Goal: Transaction & Acquisition: Download file/media

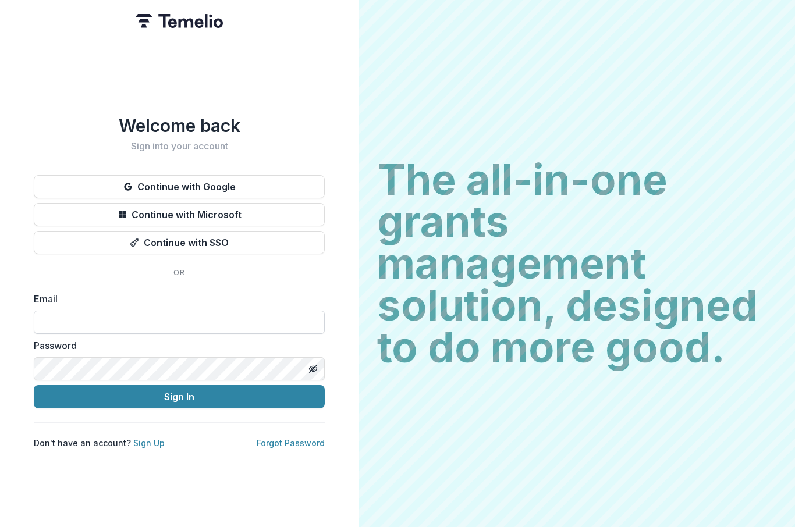
click at [267, 318] on input at bounding box center [179, 322] width 291 height 23
type input "**********"
click at [179, 392] on button "Sign In" at bounding box center [179, 396] width 291 height 23
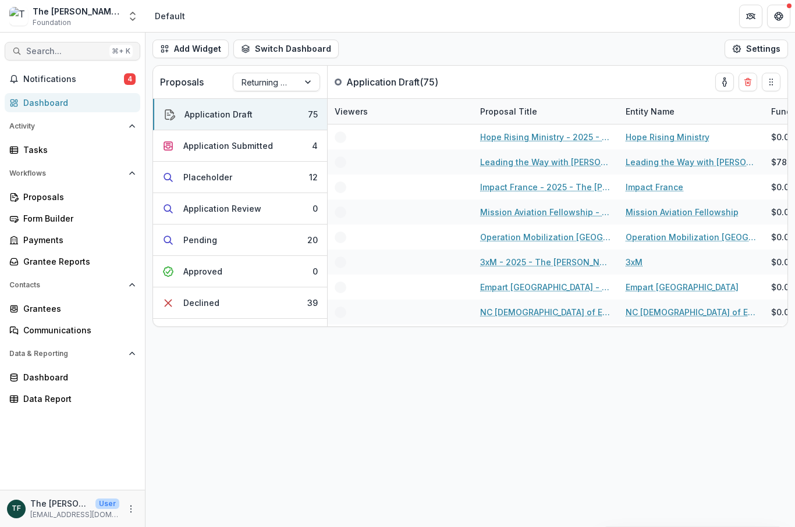
click at [78, 55] on span "Search..." at bounding box center [65, 52] width 79 height 10
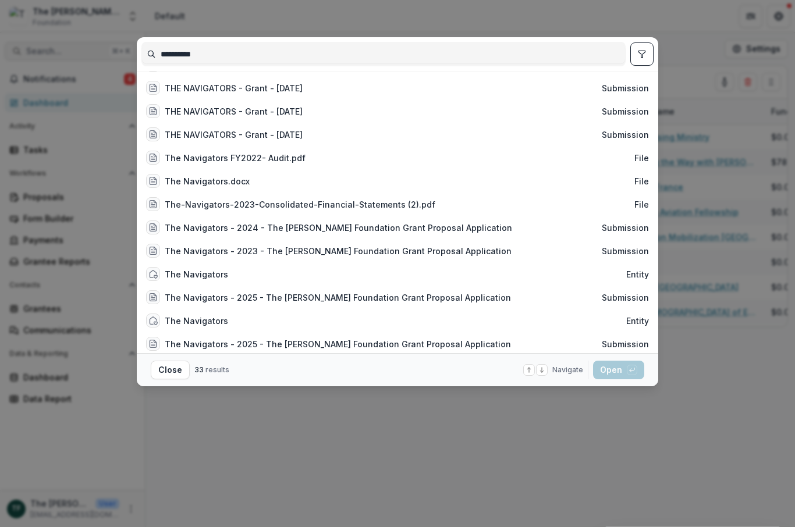
scroll to position [140, 0]
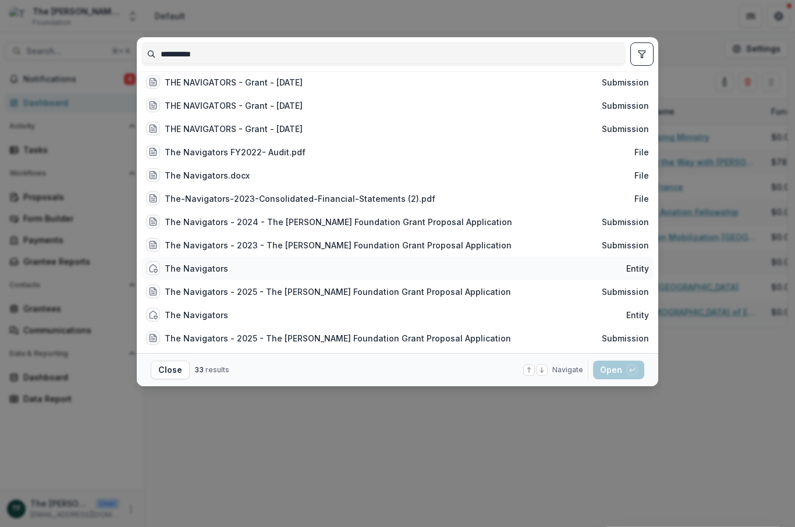
type input "**********"
click at [211, 275] on div "The Navigators" at bounding box center [196, 268] width 63 height 12
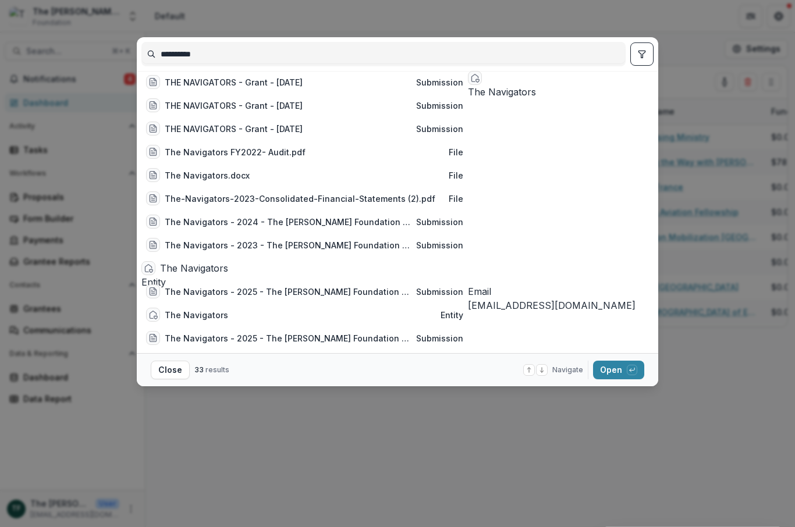
click at [166, 276] on span "Entity" at bounding box center [153, 282] width 24 height 12
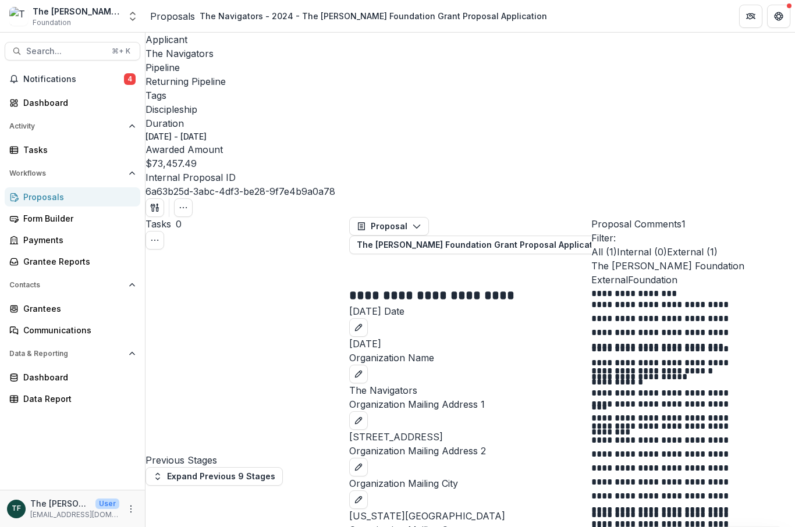
scroll to position [404, 0]
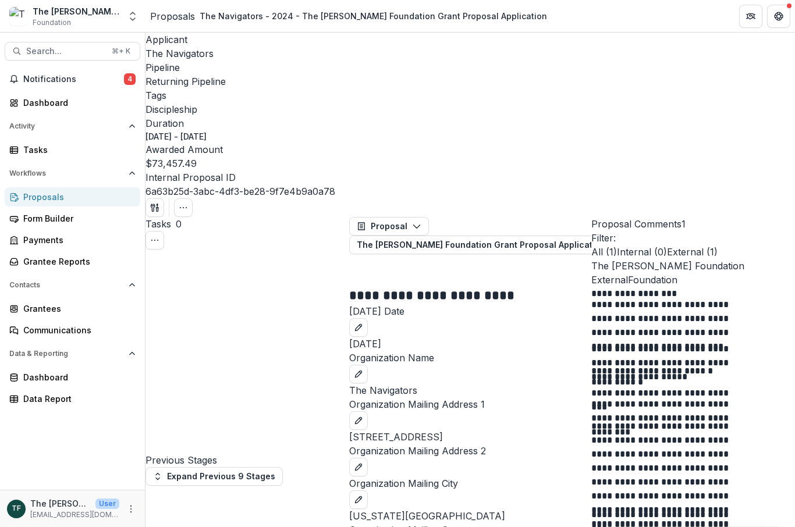
scroll to position [1560, 0]
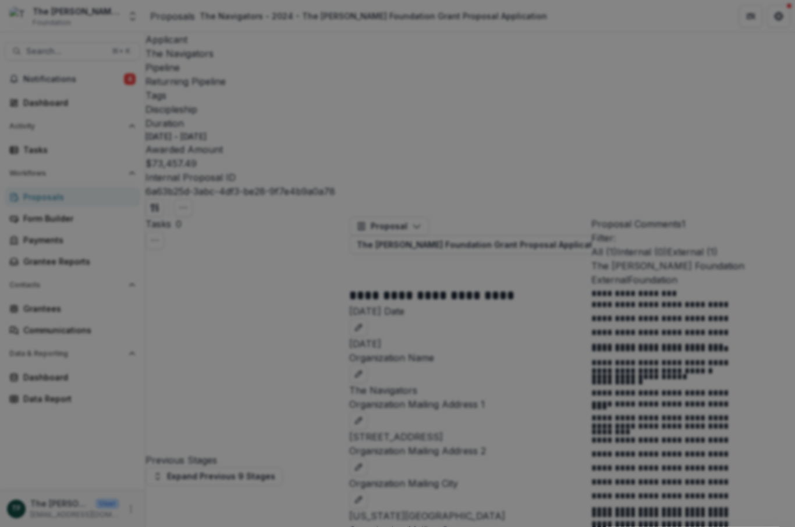
scroll to position [-5, 0]
click at [9, 526] on button "Close" at bounding box center [4, 534] width 9 height 14
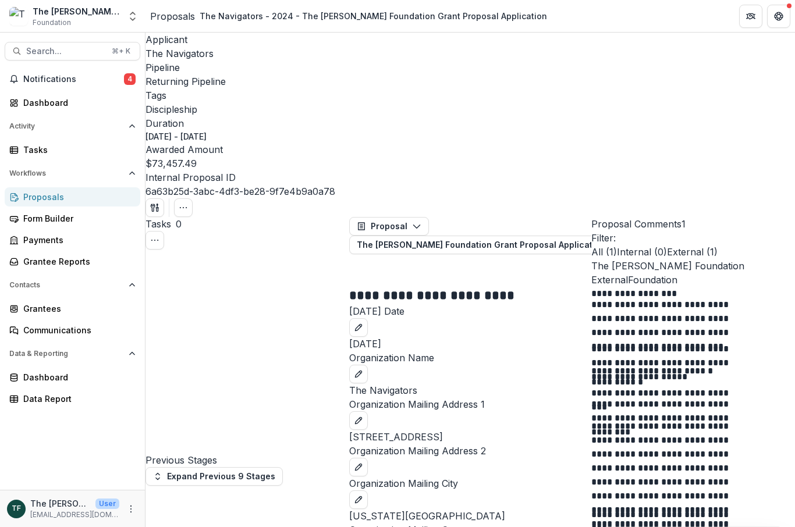
scroll to position [0, 0]
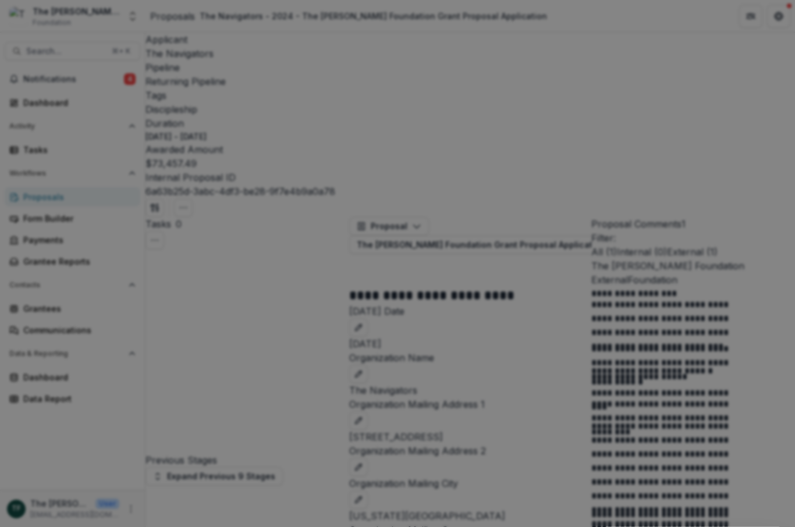
scroll to position [475, 0]
